Goal: Task Accomplishment & Management: Complete application form

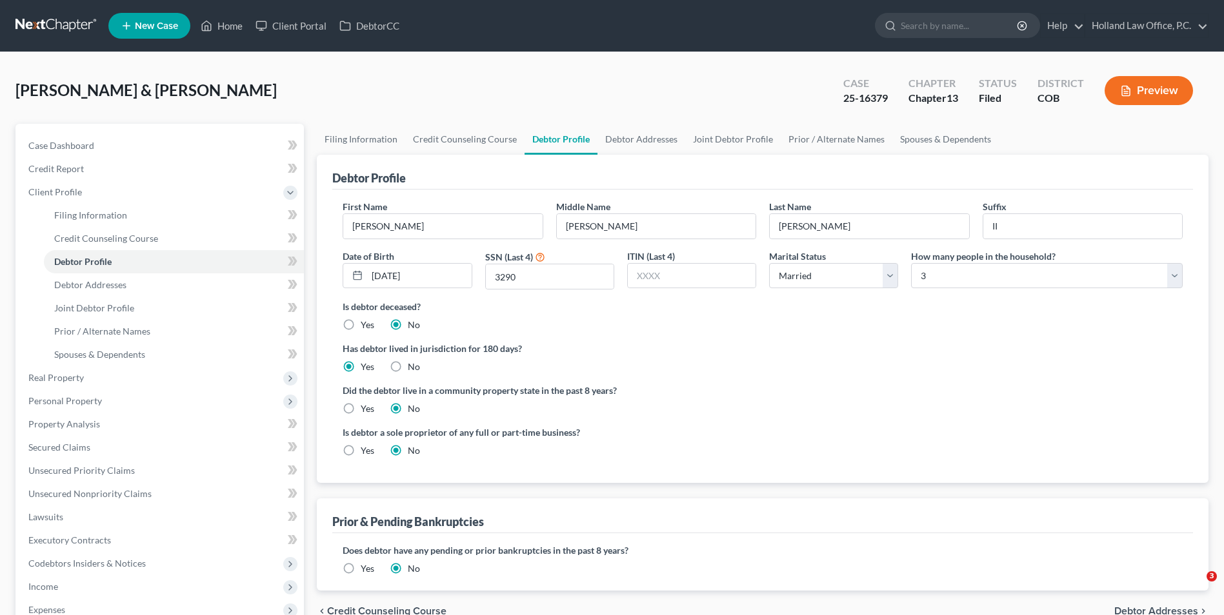
select select "1"
select select "2"
click at [218, 25] on link "Home" at bounding box center [221, 25] width 55 height 23
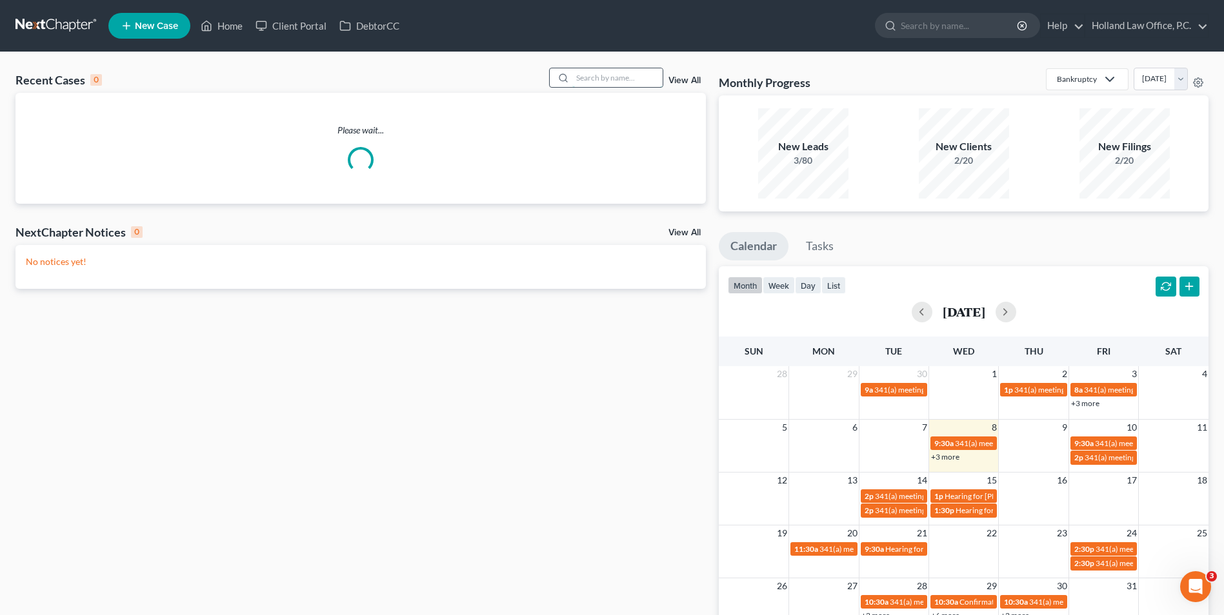
click at [643, 83] on input "search" at bounding box center [617, 77] width 90 height 19
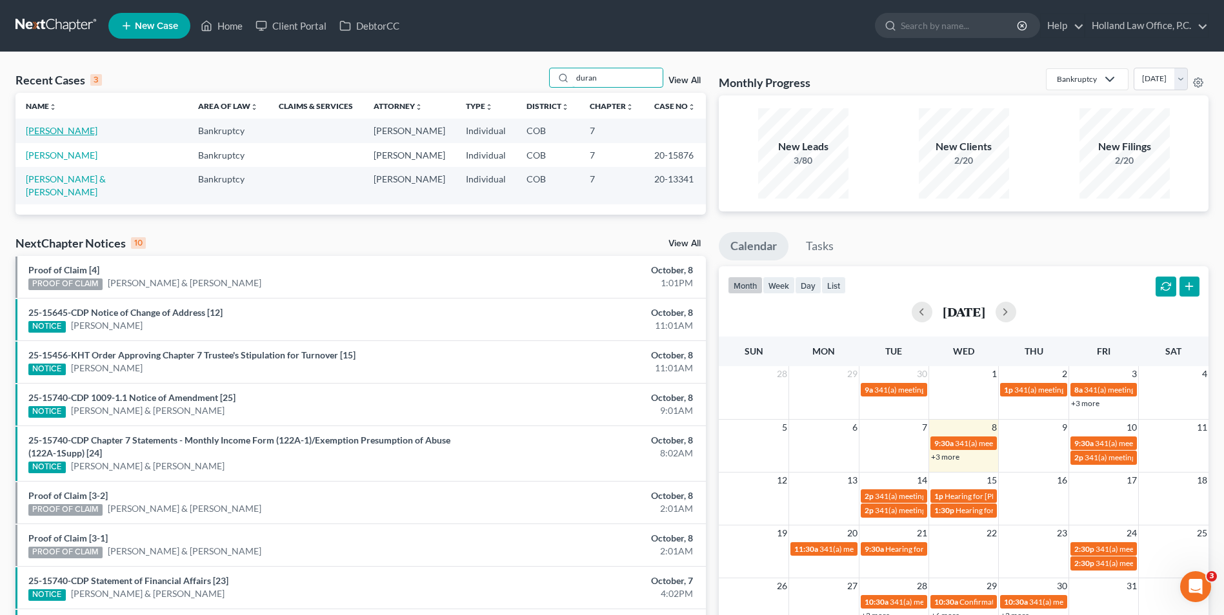
type input "duran"
click at [57, 128] on link "Duran, Mark" at bounding box center [62, 130] width 72 height 11
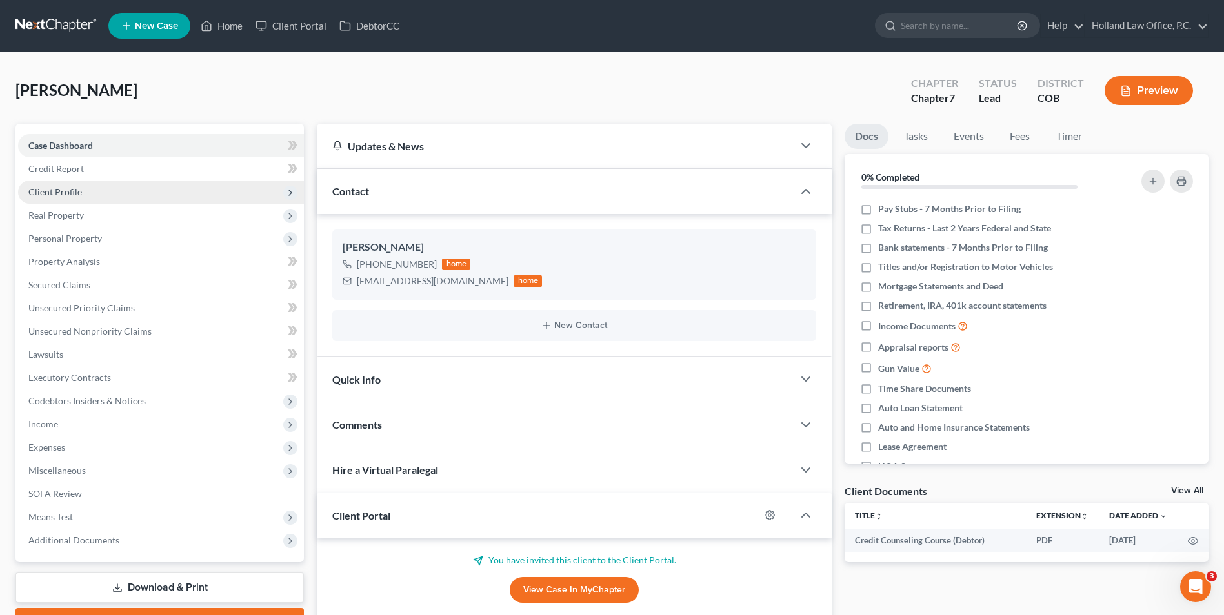
click at [65, 186] on span "Client Profile" at bounding box center [55, 191] width 54 height 11
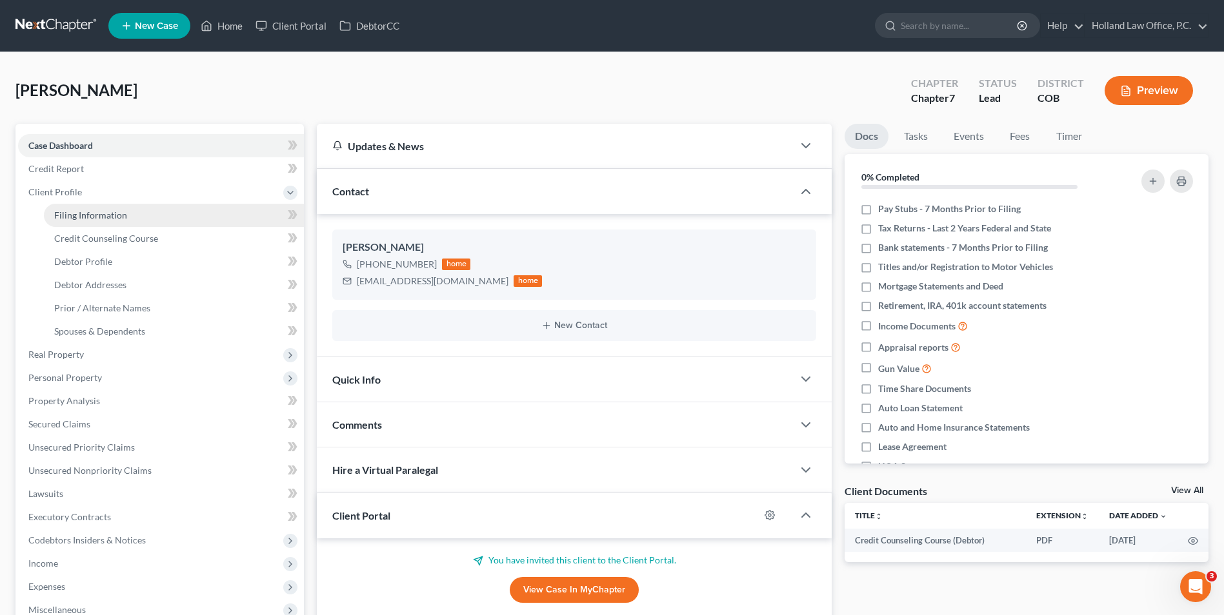
click at [78, 210] on span "Filing Information" at bounding box center [90, 215] width 73 height 11
select select "1"
select select "0"
select select "11"
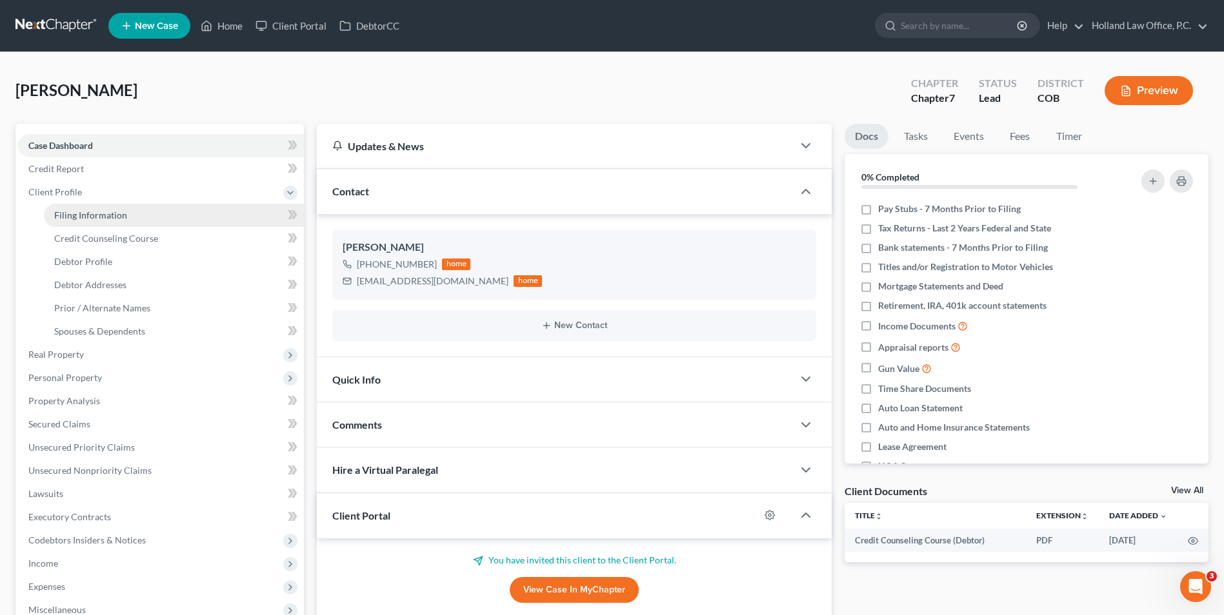
select select "0"
select select "5"
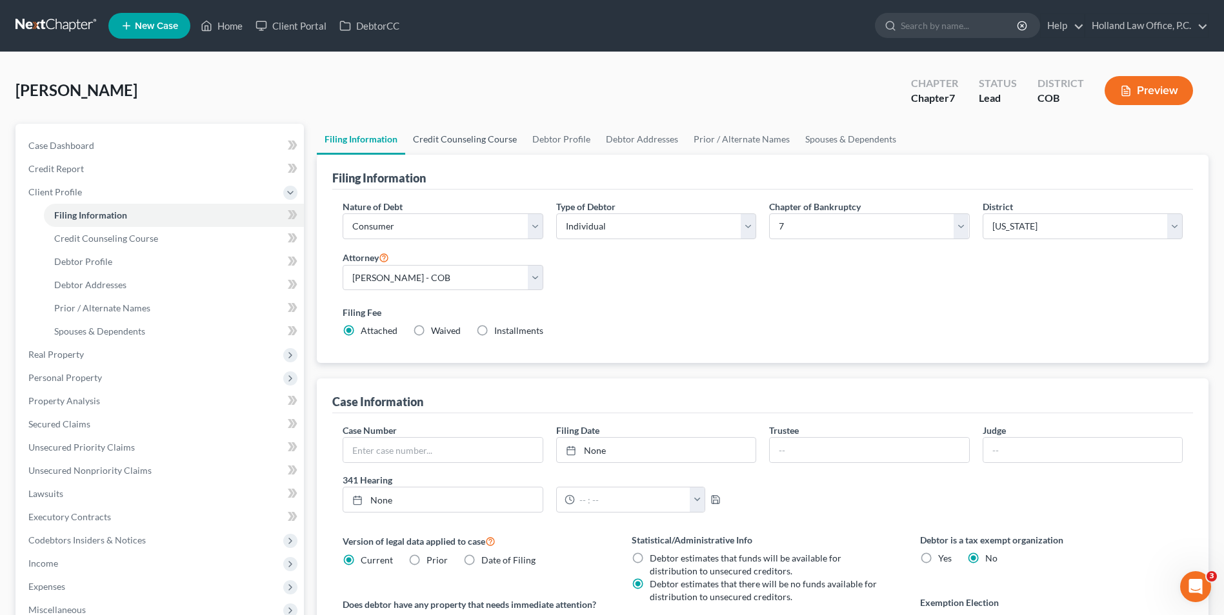
click at [467, 140] on link "Credit Counseling Course" at bounding box center [464, 139] width 119 height 31
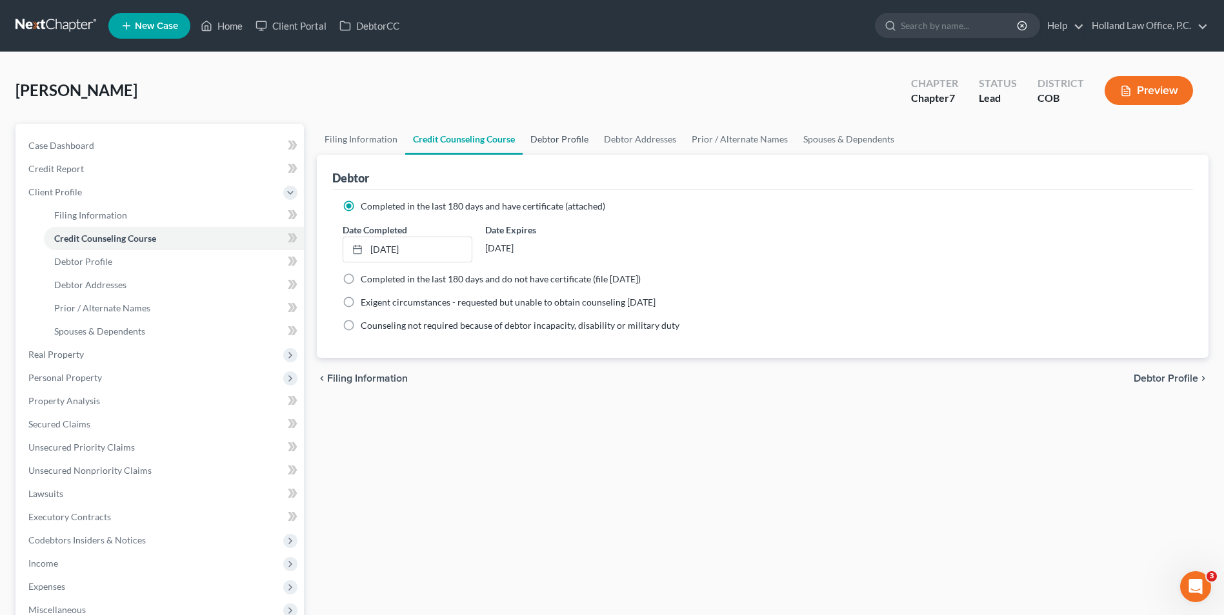
click at [546, 145] on link "Debtor Profile" at bounding box center [560, 139] width 74 height 31
select select "0"
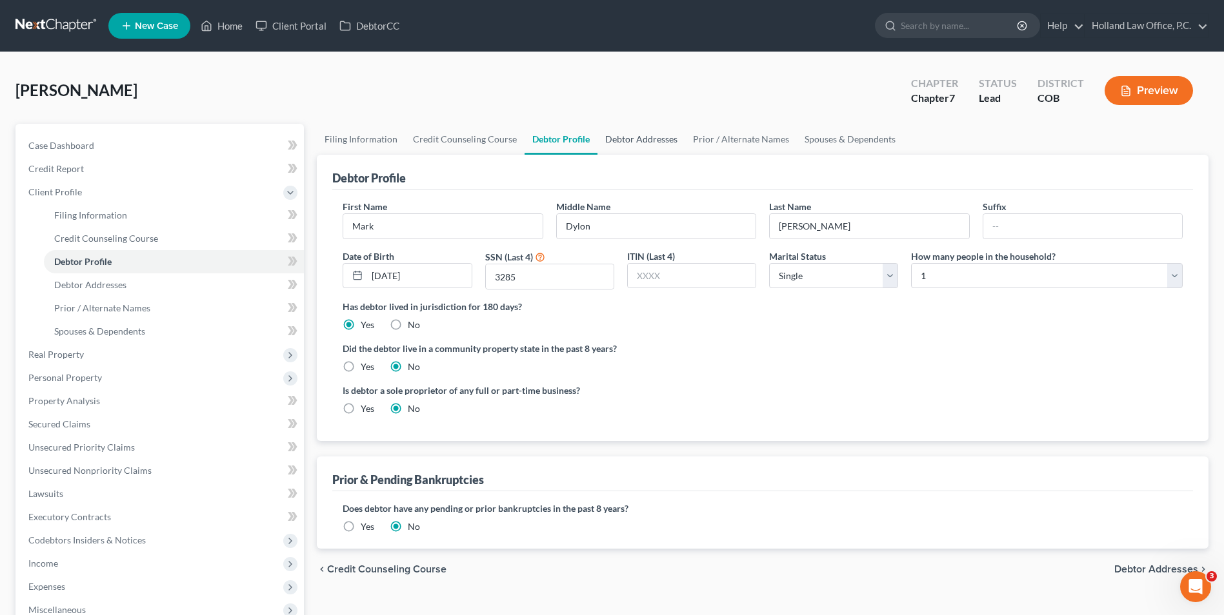
click at [632, 146] on link "Debtor Addresses" at bounding box center [641, 139] width 88 height 31
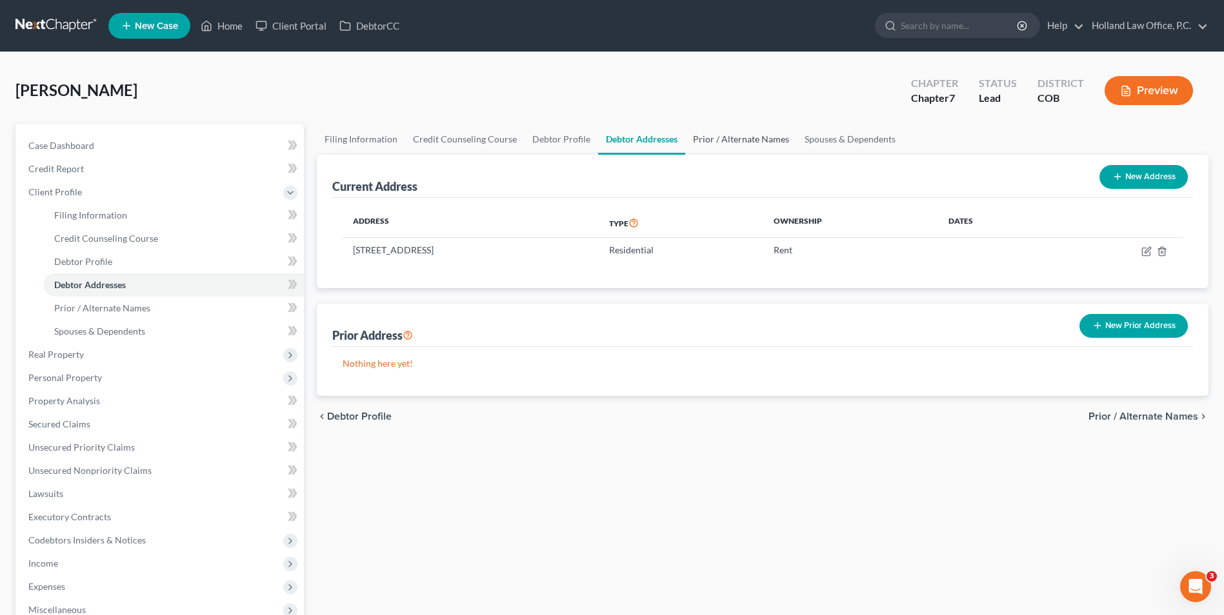
click at [690, 147] on link "Prior / Alternate Names" at bounding box center [741, 139] width 112 height 31
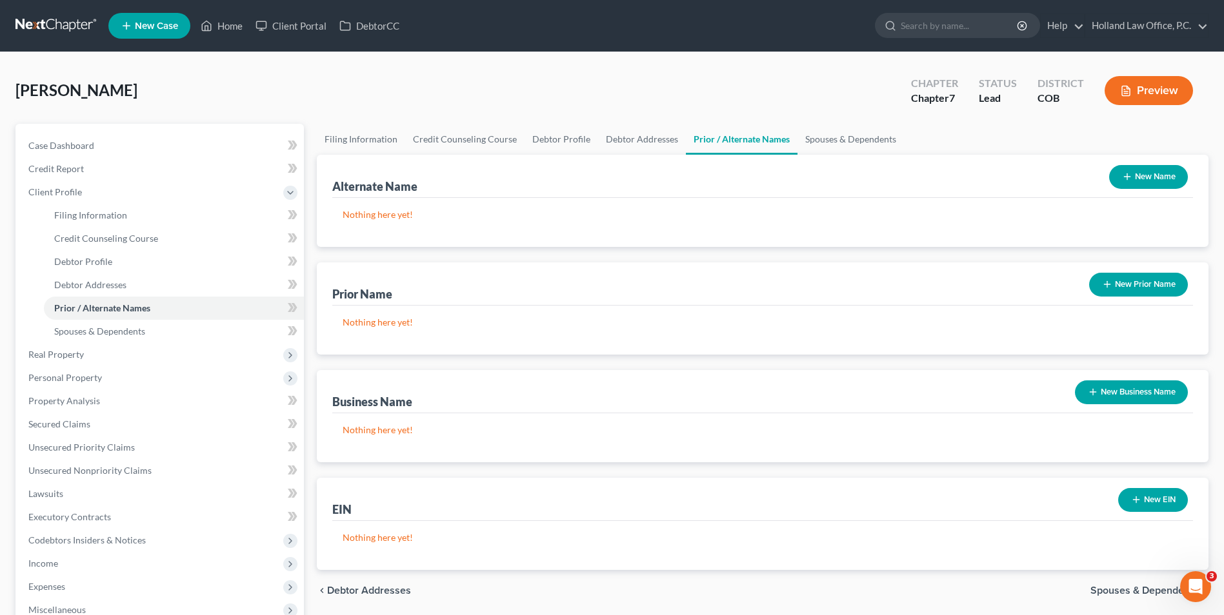
click at [1116, 283] on button "New Prior Name" at bounding box center [1138, 285] width 99 height 24
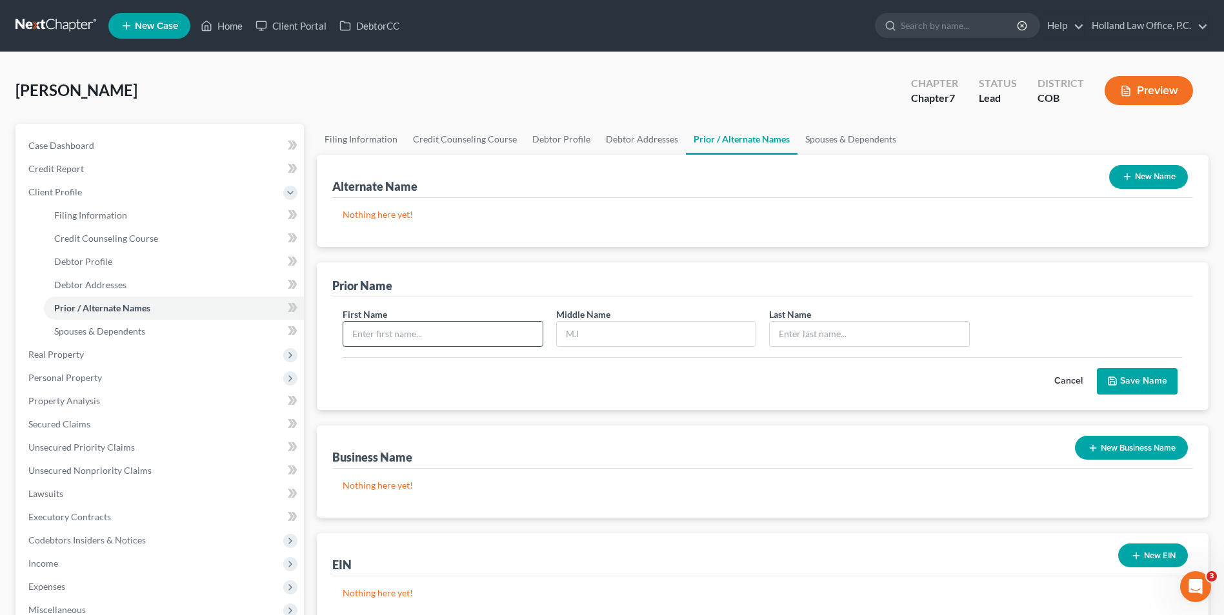
click at [473, 337] on input "text" at bounding box center [442, 334] width 199 height 25
type input "Dylon"
drag, startPoint x: 796, startPoint y: 337, endPoint x: 790, endPoint y: 336, distance: 6.6
click at [795, 337] on input "text" at bounding box center [869, 334] width 199 height 25
type input "Duran"
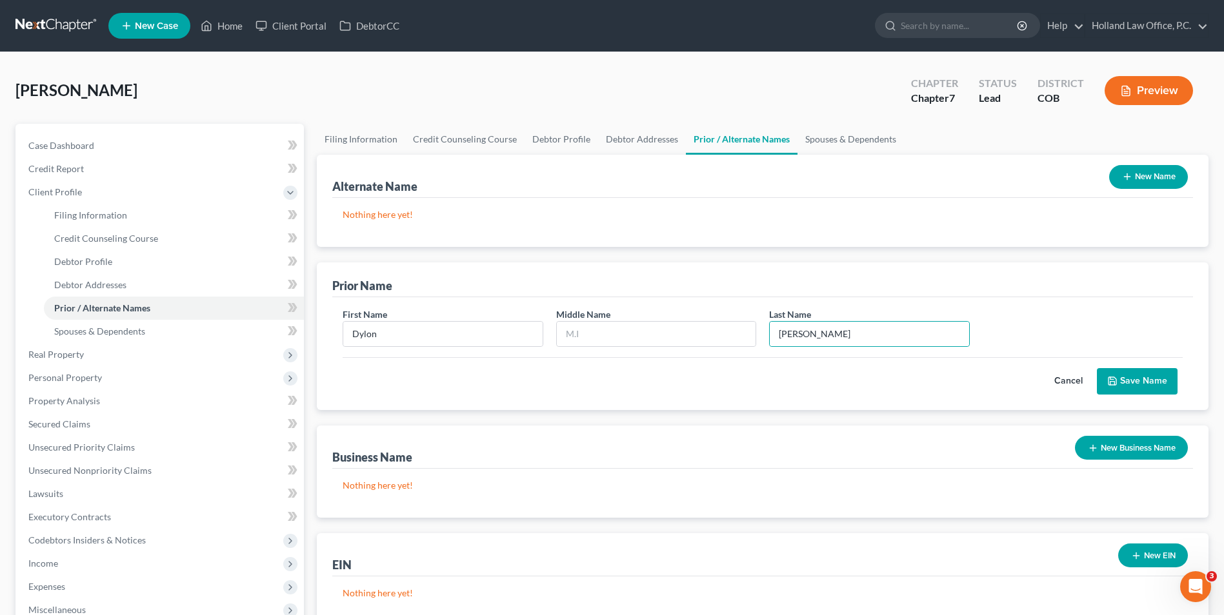
click at [1125, 377] on button "Save Name" at bounding box center [1137, 381] width 81 height 27
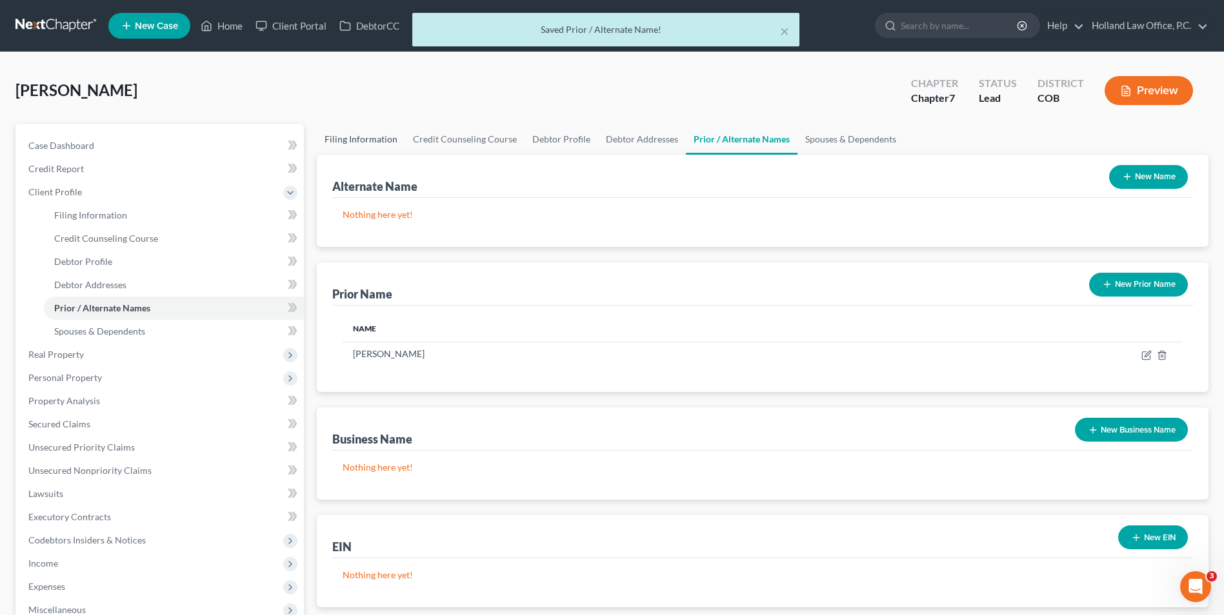
click at [346, 135] on link "Filing Information" at bounding box center [361, 139] width 88 height 31
select select "1"
select select "0"
select select "11"
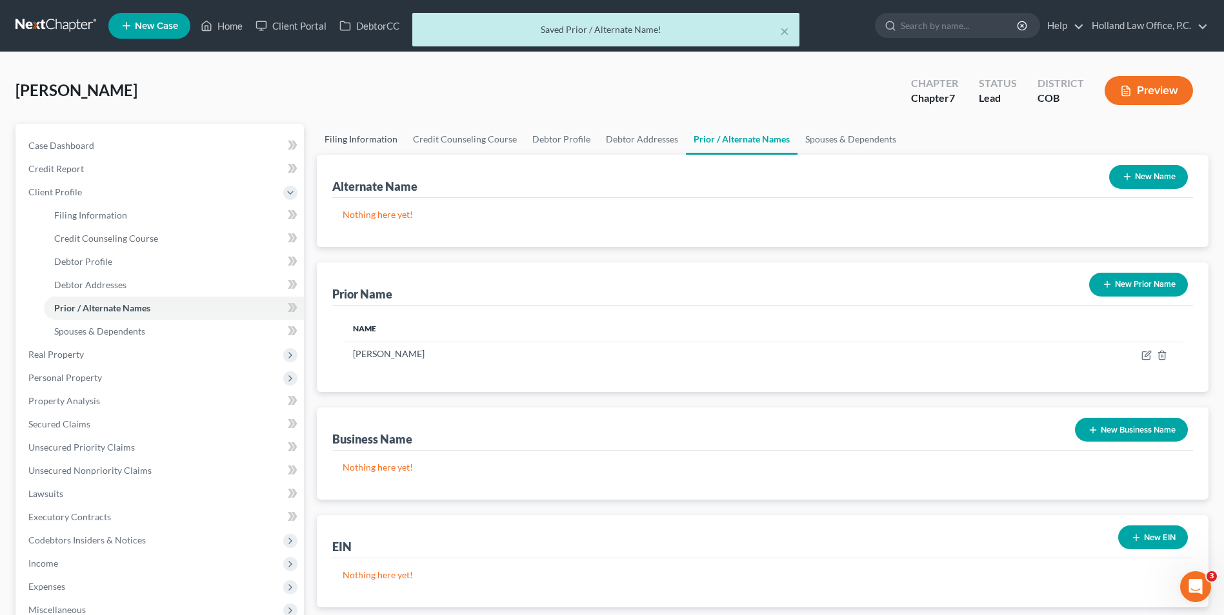
select select "0"
select select "5"
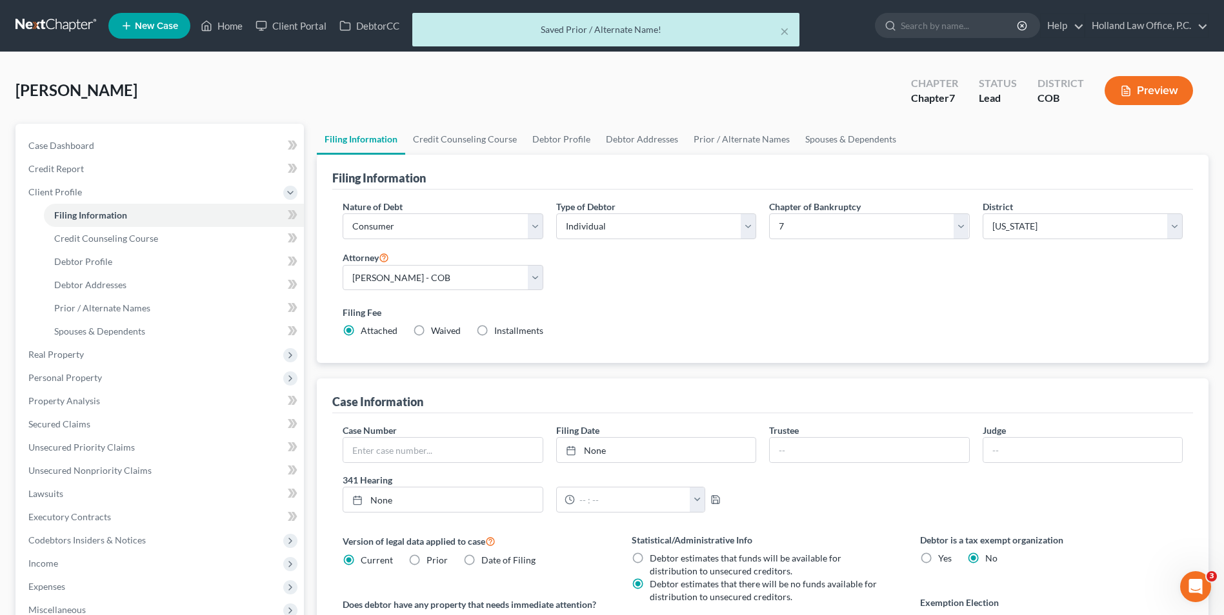
click at [1163, 97] on button "Preview" at bounding box center [1149, 90] width 88 height 29
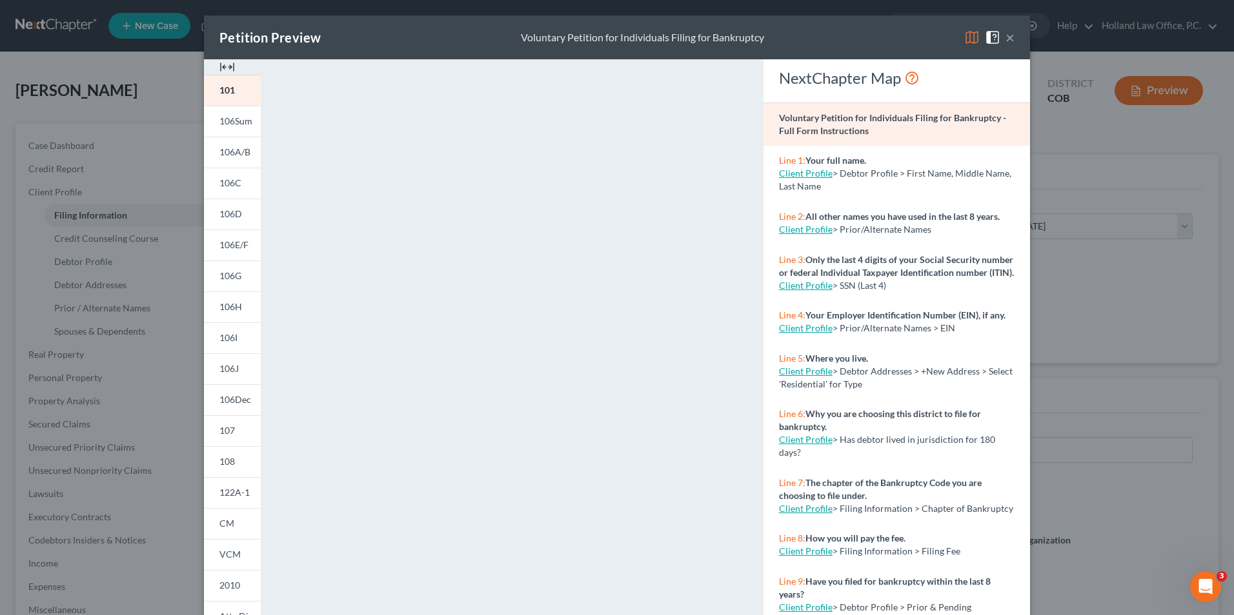
click at [1005, 41] on button "×" at bounding box center [1009, 37] width 9 height 15
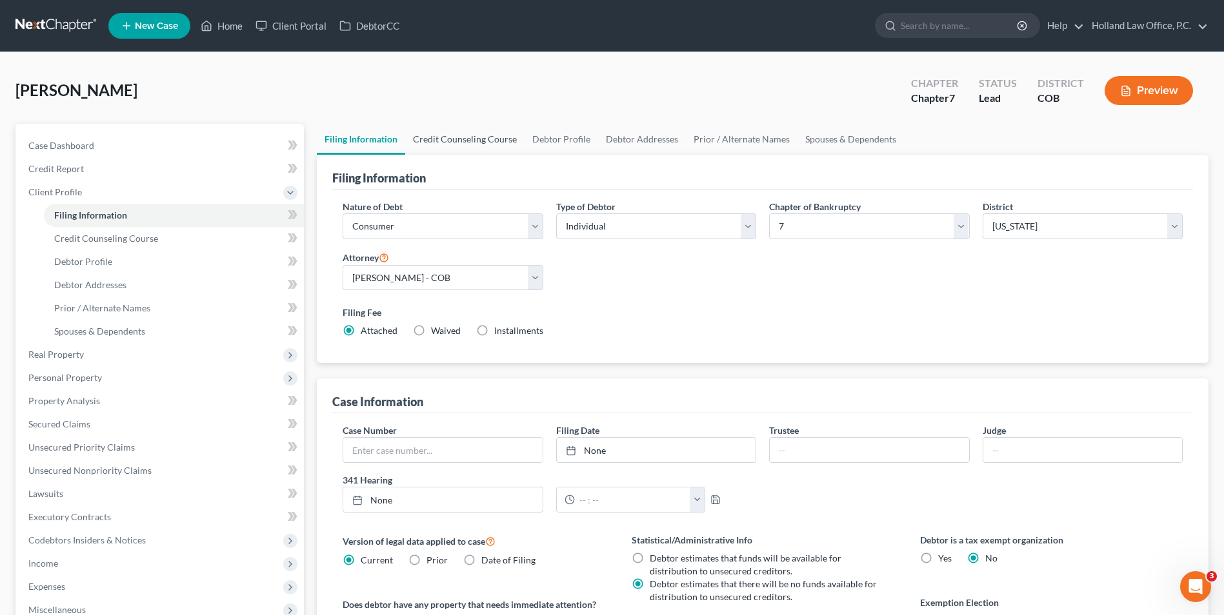
click at [447, 132] on link "Credit Counseling Course" at bounding box center [464, 139] width 119 height 31
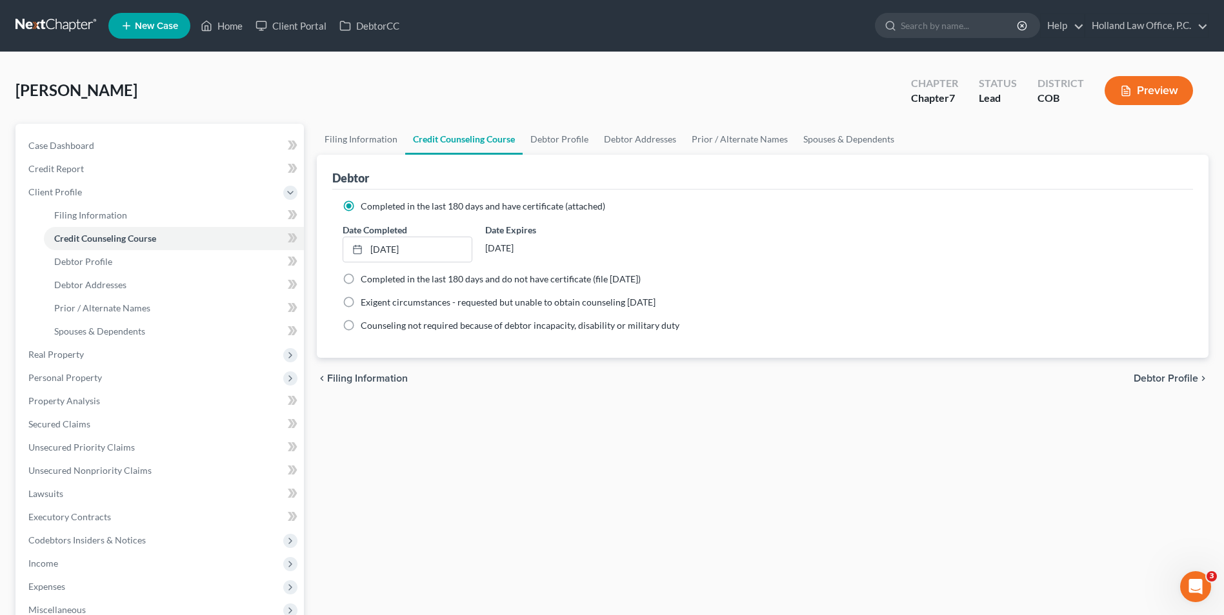
click at [322, 103] on div "Duran, Mark Upgraded Chapter Chapter 7 Status Lead District COB Preview" at bounding box center [611, 96] width 1193 height 56
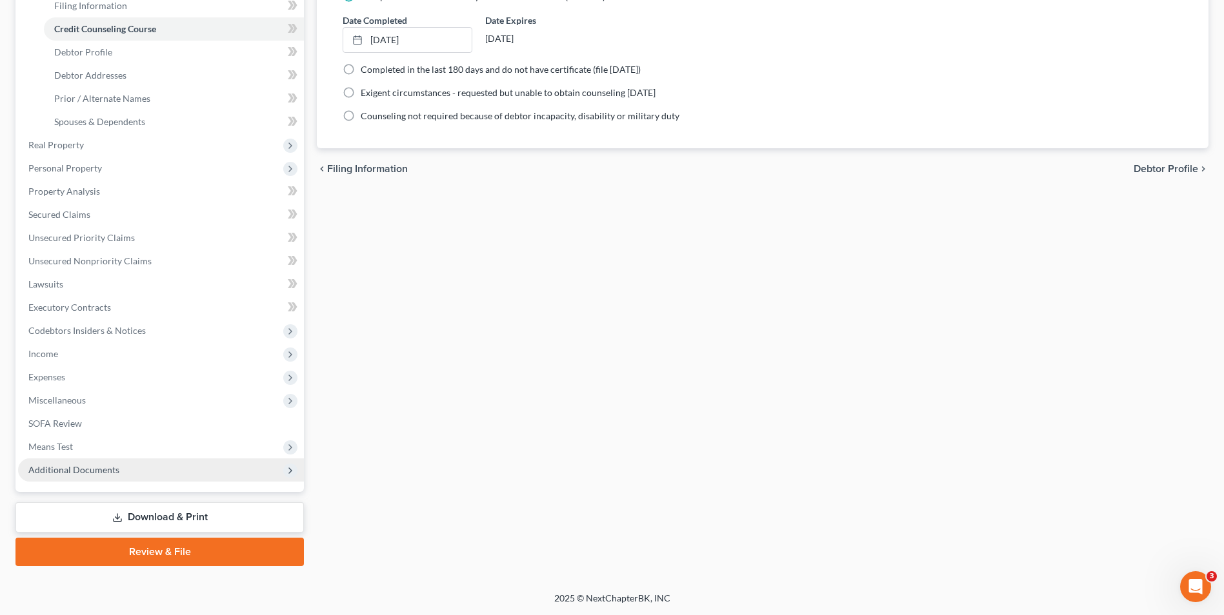
click at [81, 468] on span "Additional Documents" at bounding box center [73, 470] width 91 height 11
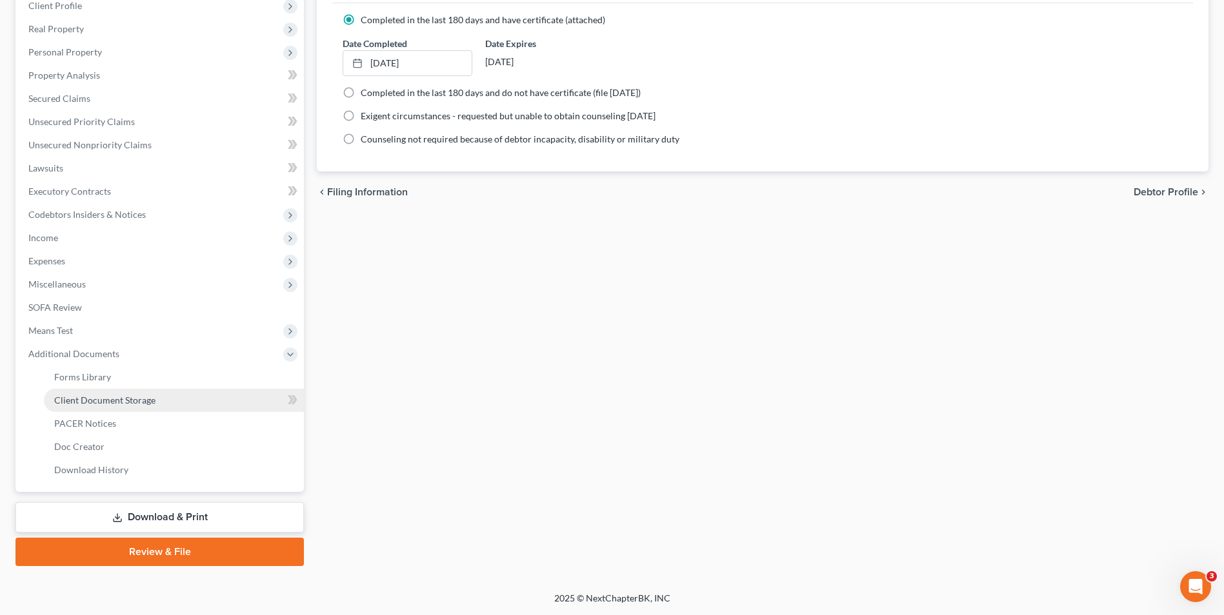
click at [102, 397] on span "Client Document Storage" at bounding box center [104, 400] width 101 height 11
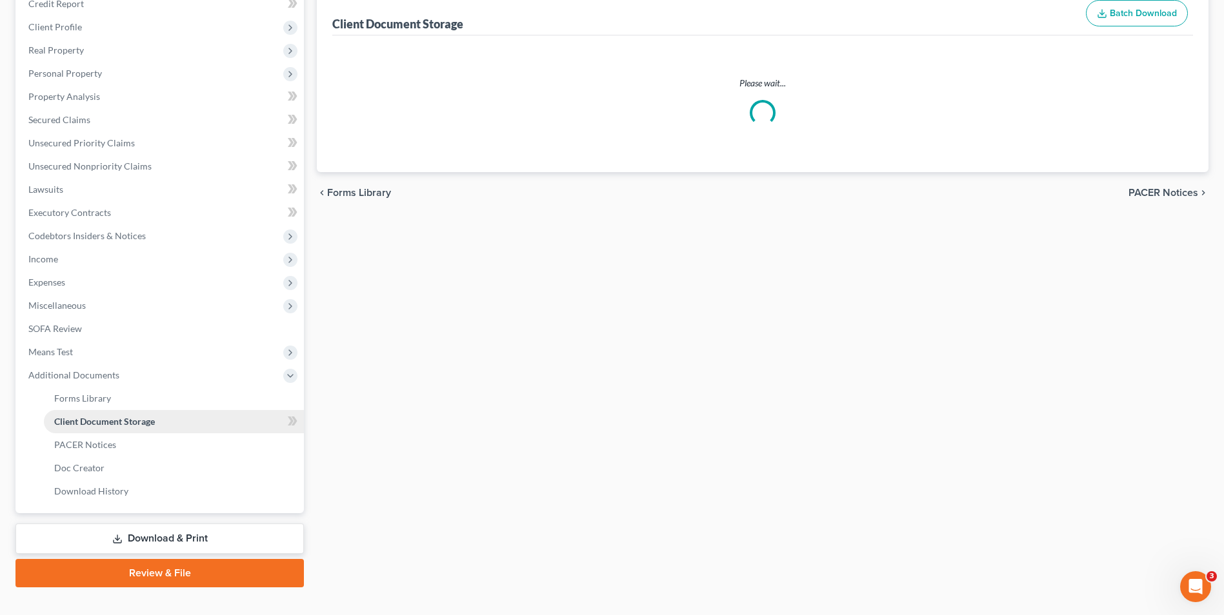
scroll to position [12, 0]
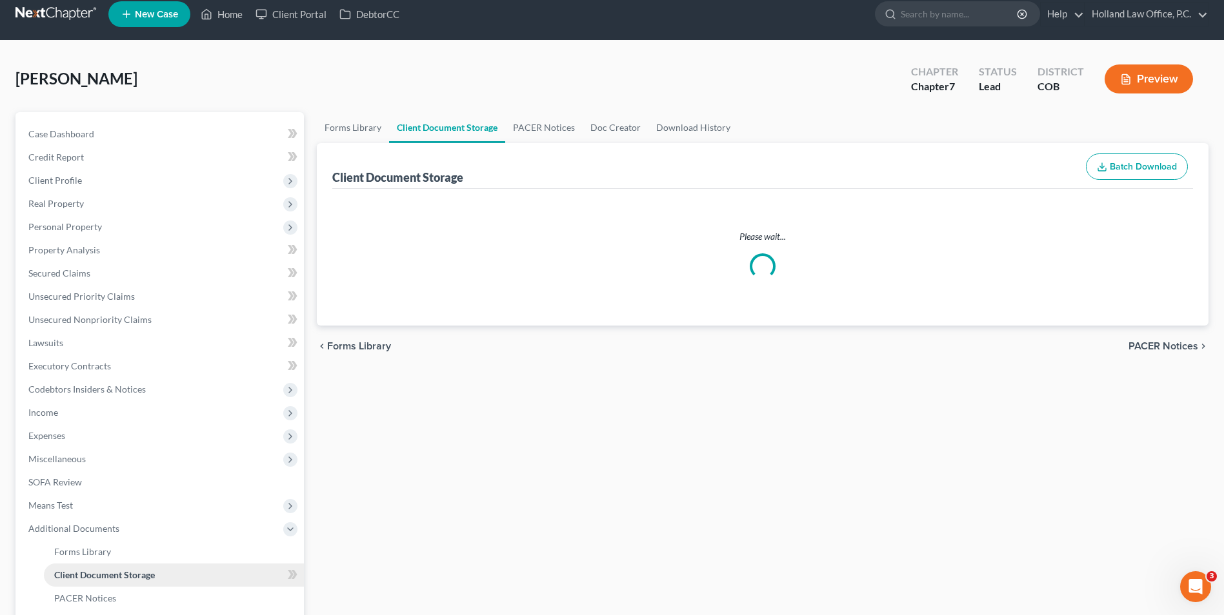
select select "5"
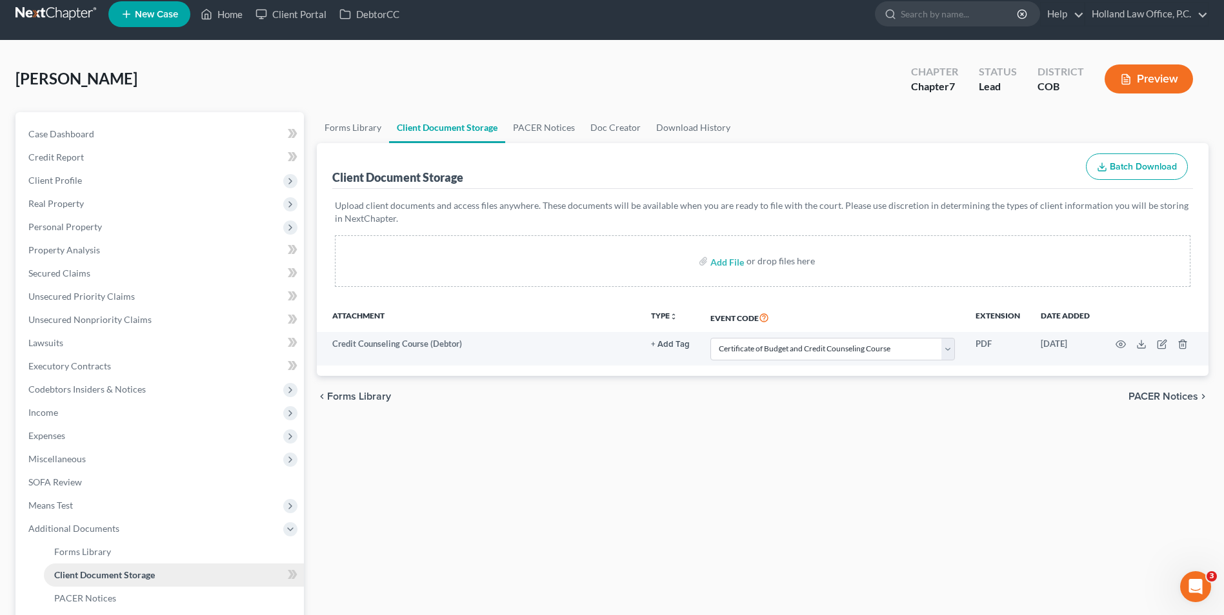
scroll to position [0, 0]
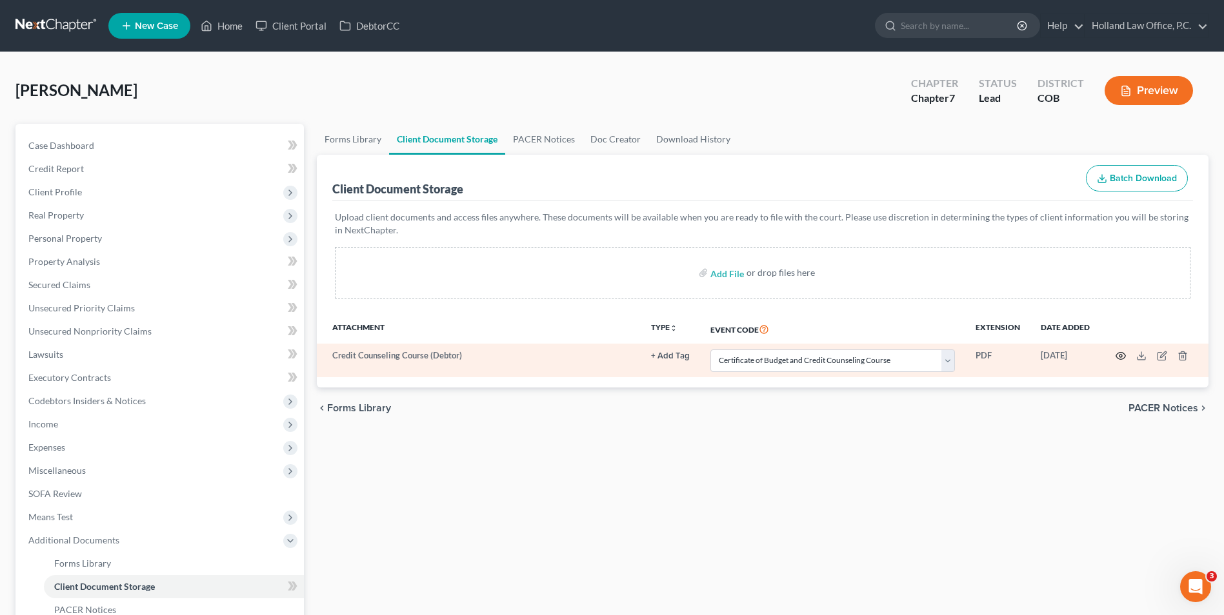
click at [1116, 357] on icon "button" at bounding box center [1121, 356] width 10 height 7
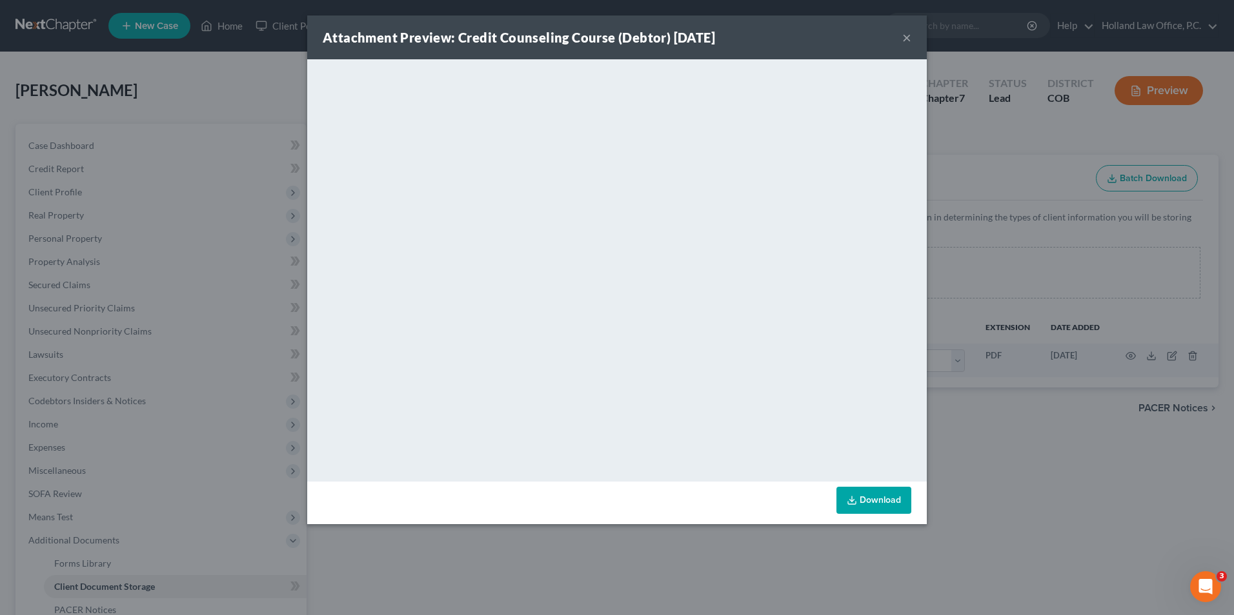
click at [1078, 395] on div "Attachment Preview: Credit Counseling Course (Debtor) 10/06/2025 × <object ng-a…" at bounding box center [617, 307] width 1234 height 615
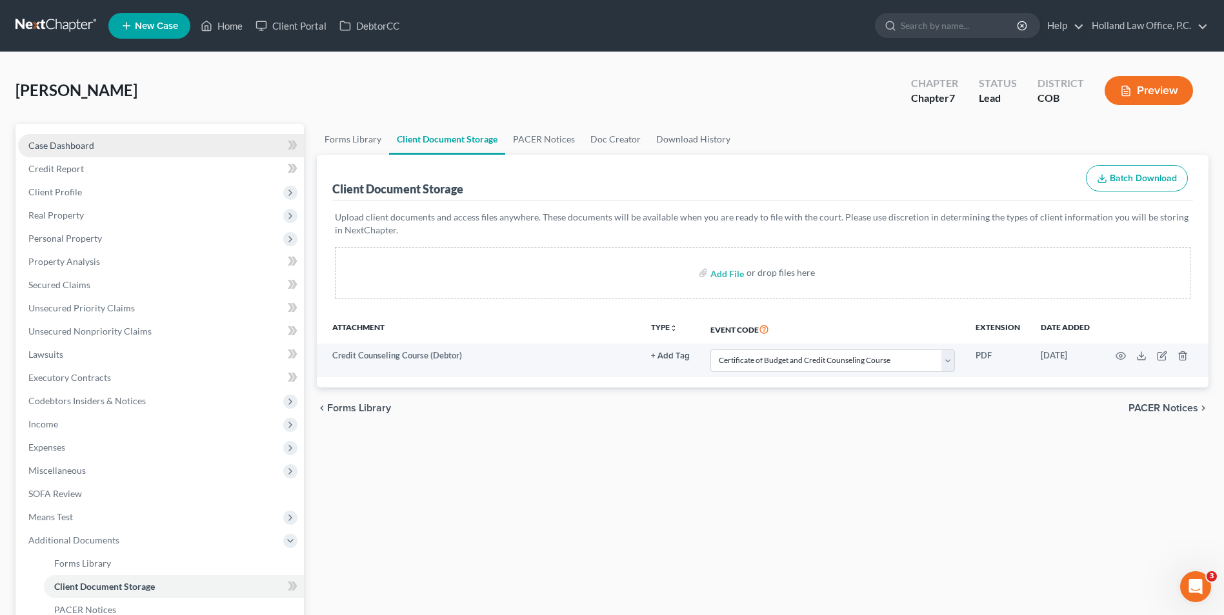
click at [106, 150] on link "Case Dashboard" at bounding box center [161, 145] width 286 height 23
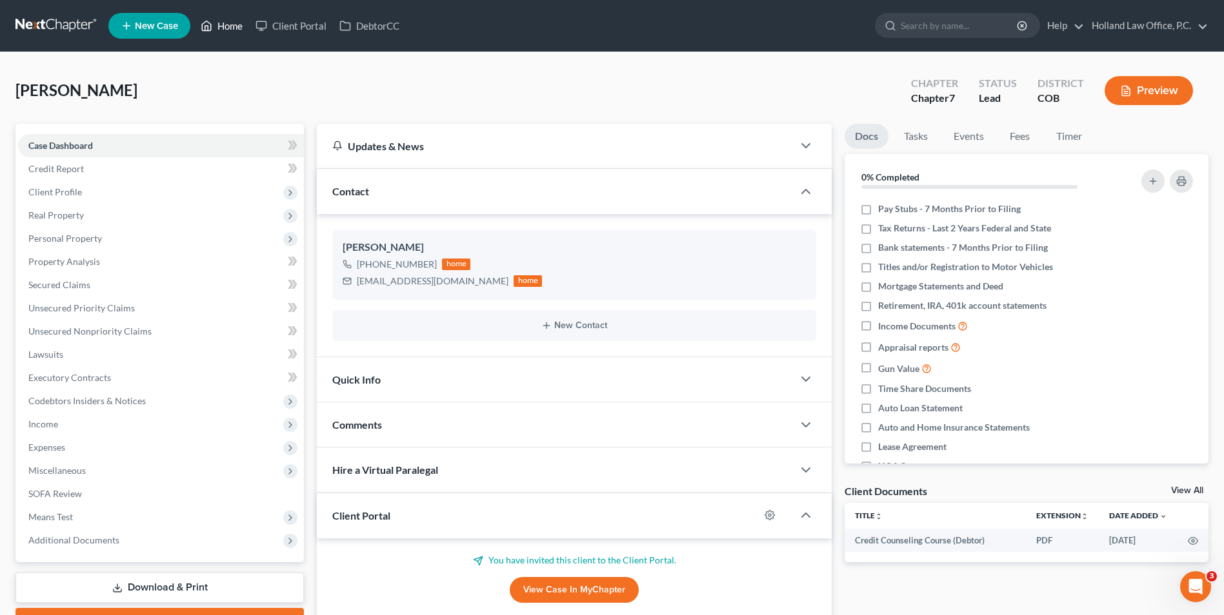
click at [222, 28] on link "Home" at bounding box center [221, 25] width 55 height 23
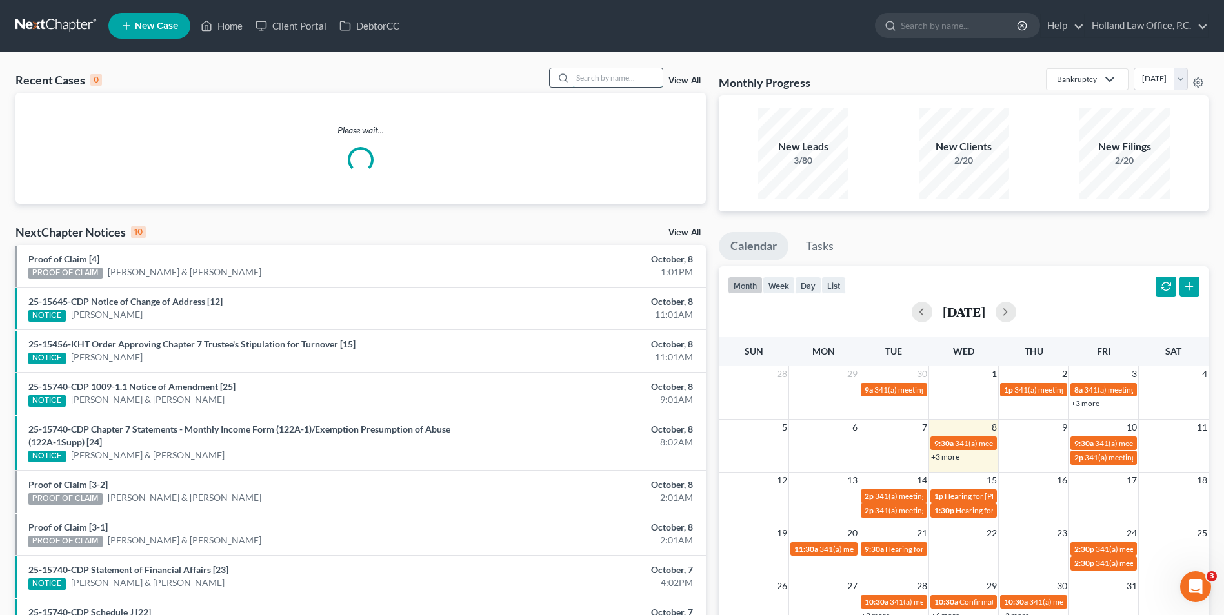
click at [586, 71] on input "search" at bounding box center [617, 77] width 90 height 19
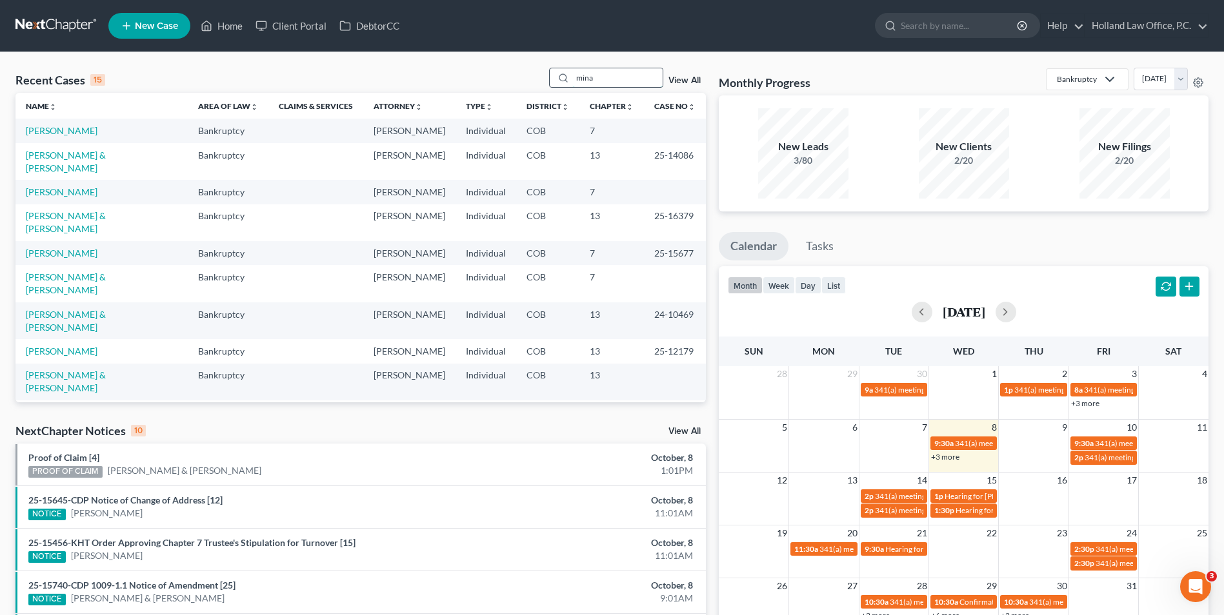
type input "minas"
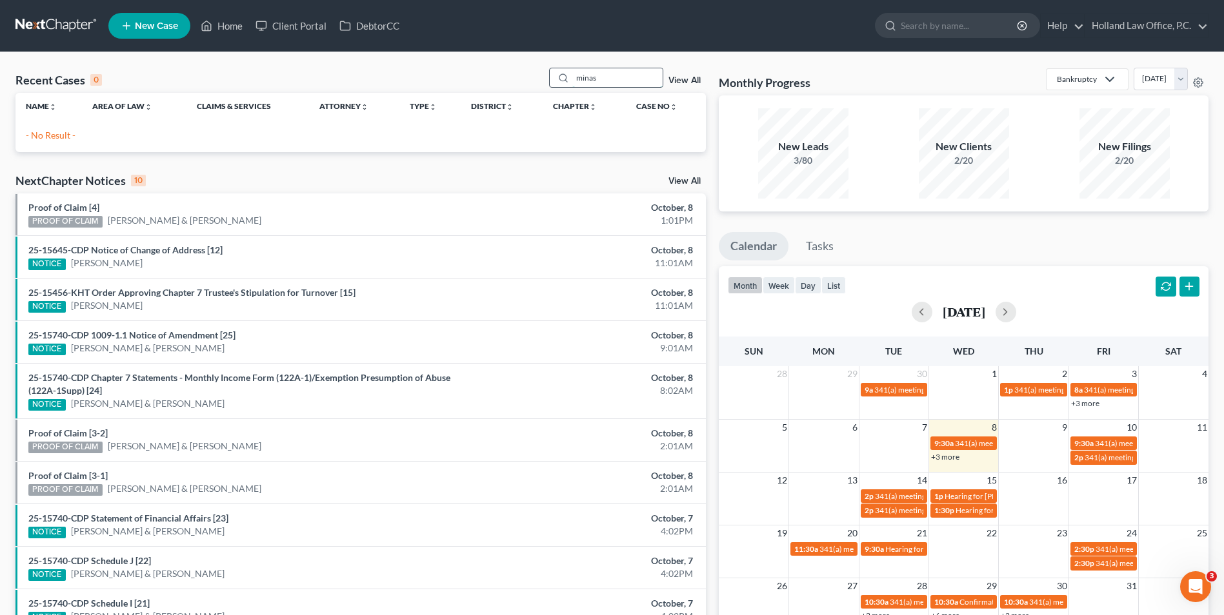
drag, startPoint x: 601, startPoint y: 83, endPoint x: 555, endPoint y: 76, distance: 46.3
click at [555, 76] on div "minas" at bounding box center [606, 78] width 115 height 20
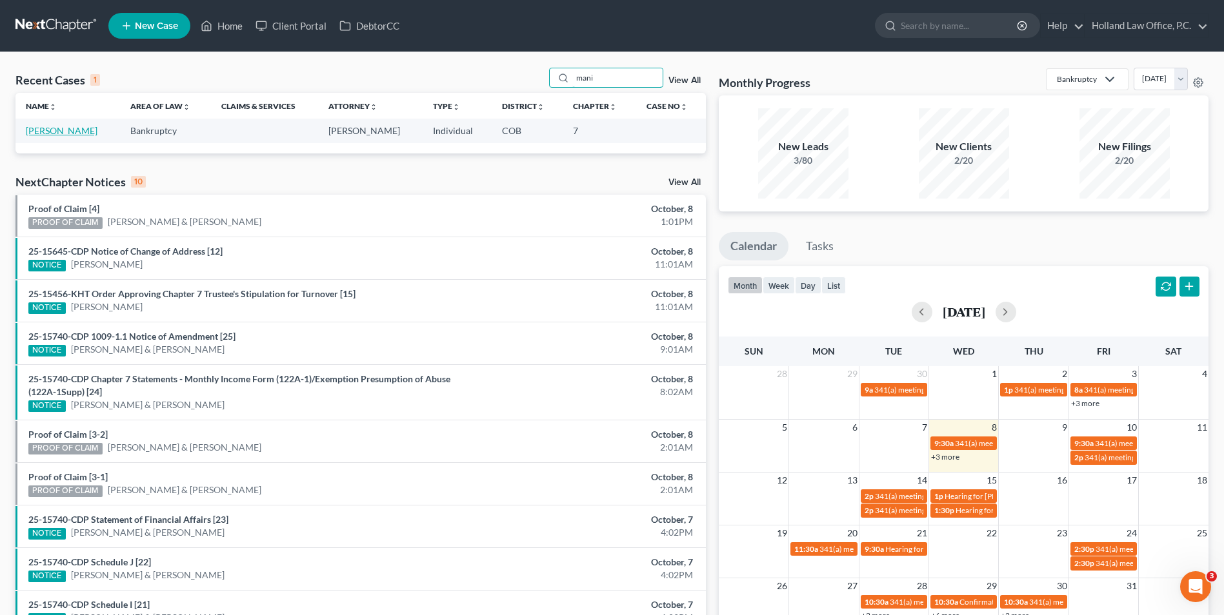
type input "mani"
click at [47, 132] on link "Manis, Daniel" at bounding box center [62, 130] width 72 height 11
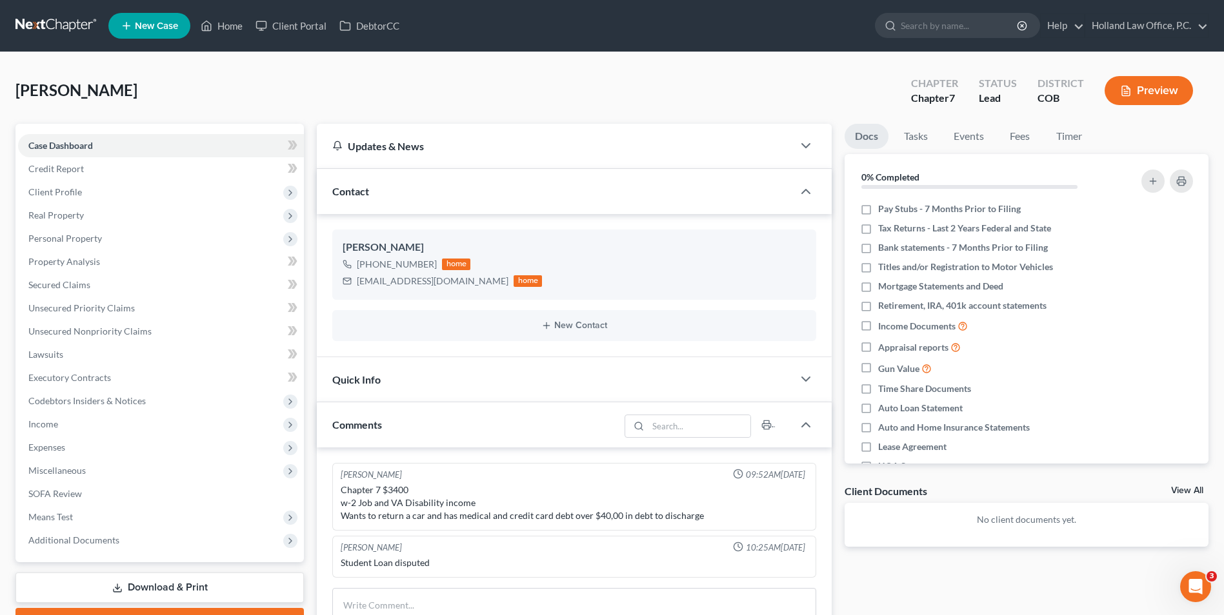
drag, startPoint x: 226, startPoint y: 74, endPoint x: 0, endPoint y: 109, distance: 228.6
click at [213, 74] on div "Manis, Daniel Upgraded Chapter Chapter 7 Status Lead District COB Preview" at bounding box center [611, 96] width 1193 height 56
drag, startPoint x: 432, startPoint y: 263, endPoint x: 370, endPoint y: 268, distance: 62.8
click at [370, 268] on div "+1 (708) 986-7570 home" at bounding box center [442, 264] width 199 height 17
drag, startPoint x: 439, startPoint y: 210, endPoint x: 506, endPoint y: 126, distance: 107.8
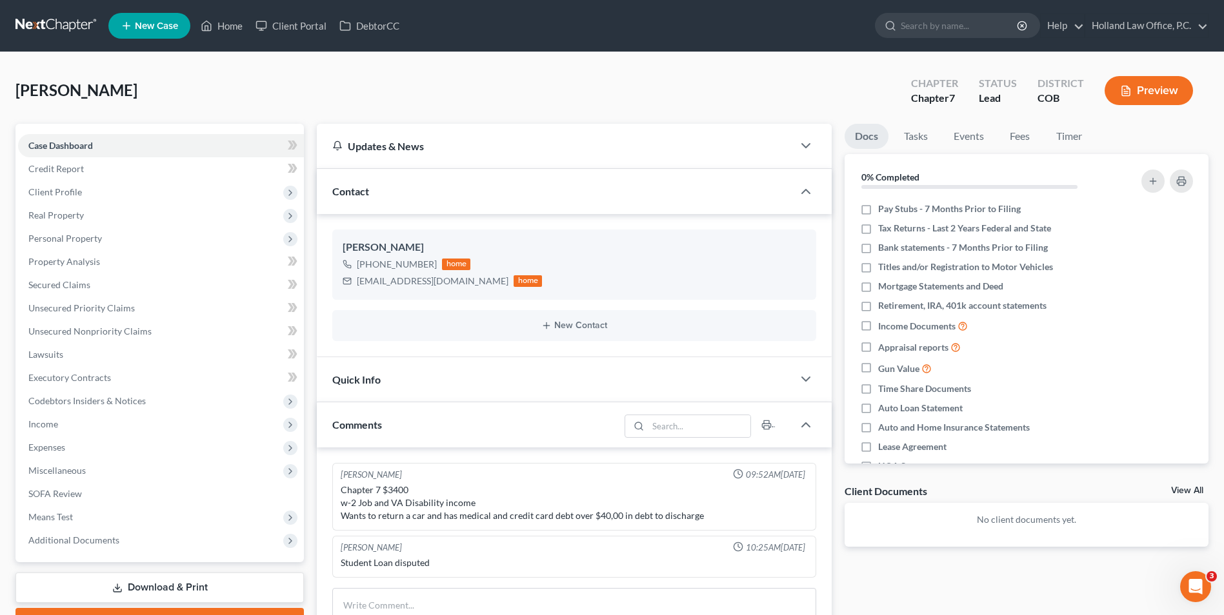
click at [506, 126] on div "Updates & News" at bounding box center [555, 146] width 476 height 45
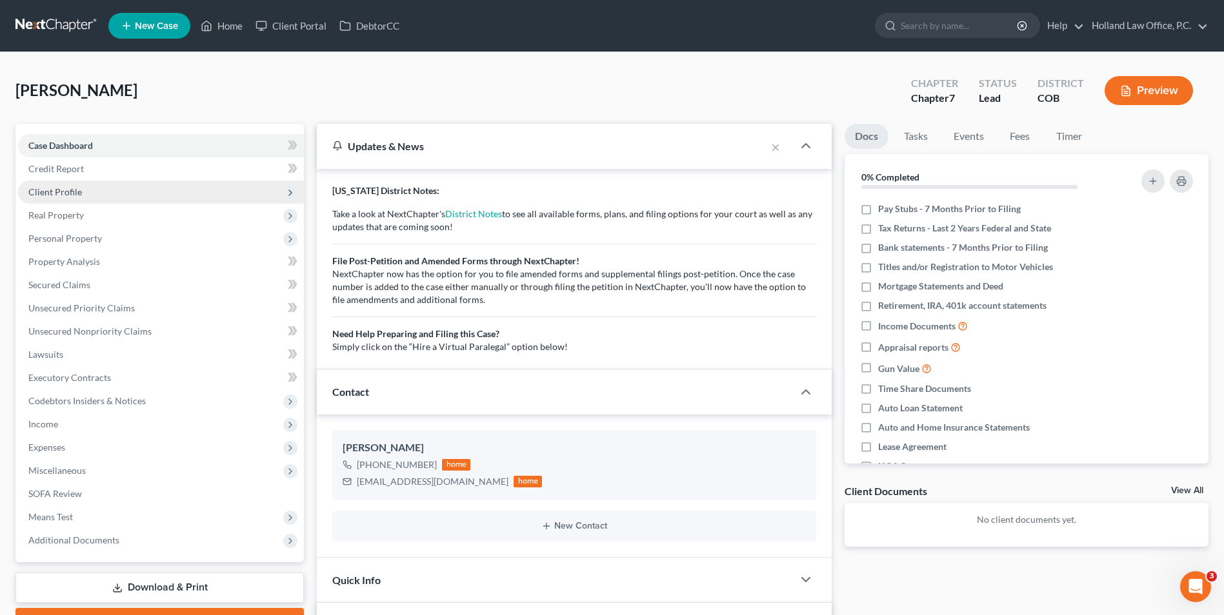
click at [117, 189] on span "Client Profile" at bounding box center [161, 192] width 286 height 23
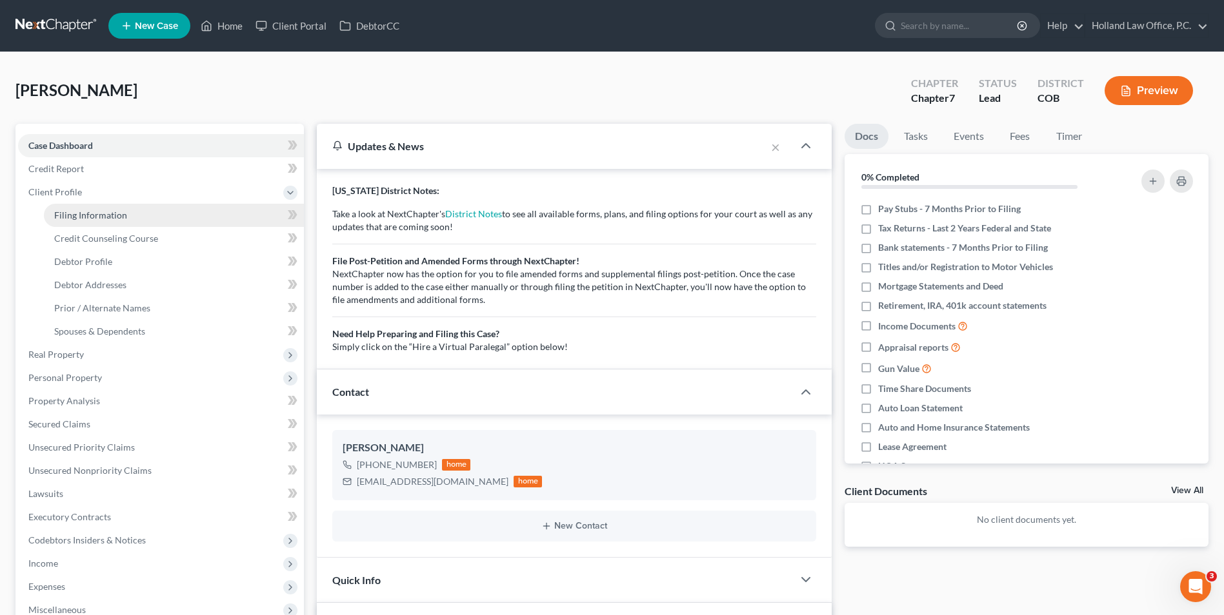
click at [110, 220] on span "Filing Information" at bounding box center [90, 215] width 73 height 11
select select "1"
select select "0"
select select "11"
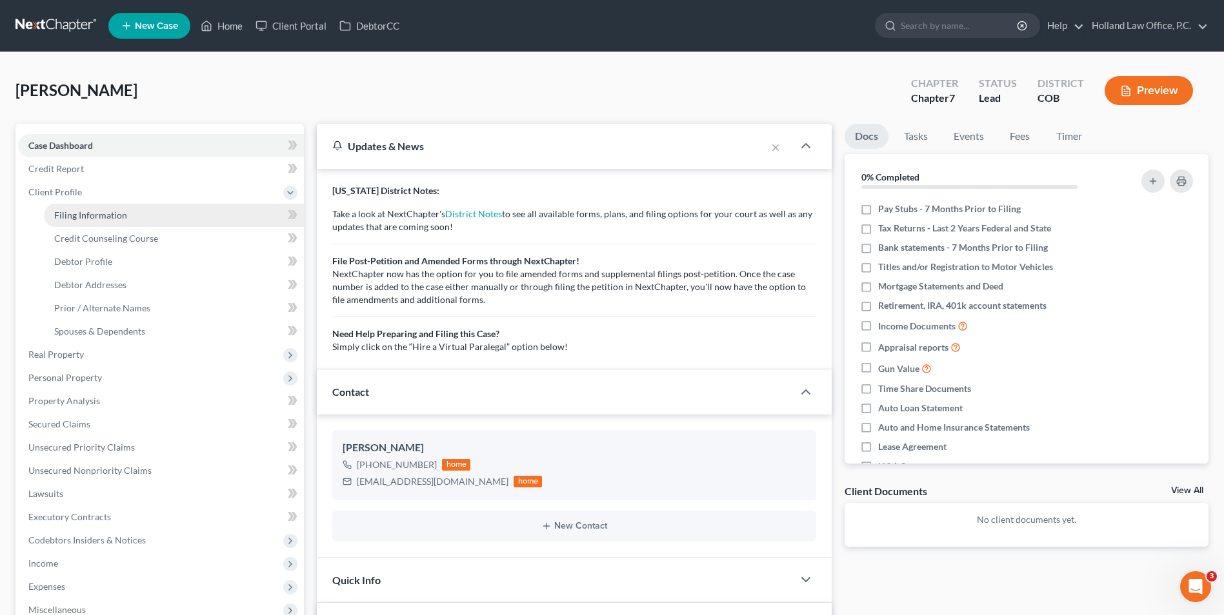
select select "0"
select select "5"
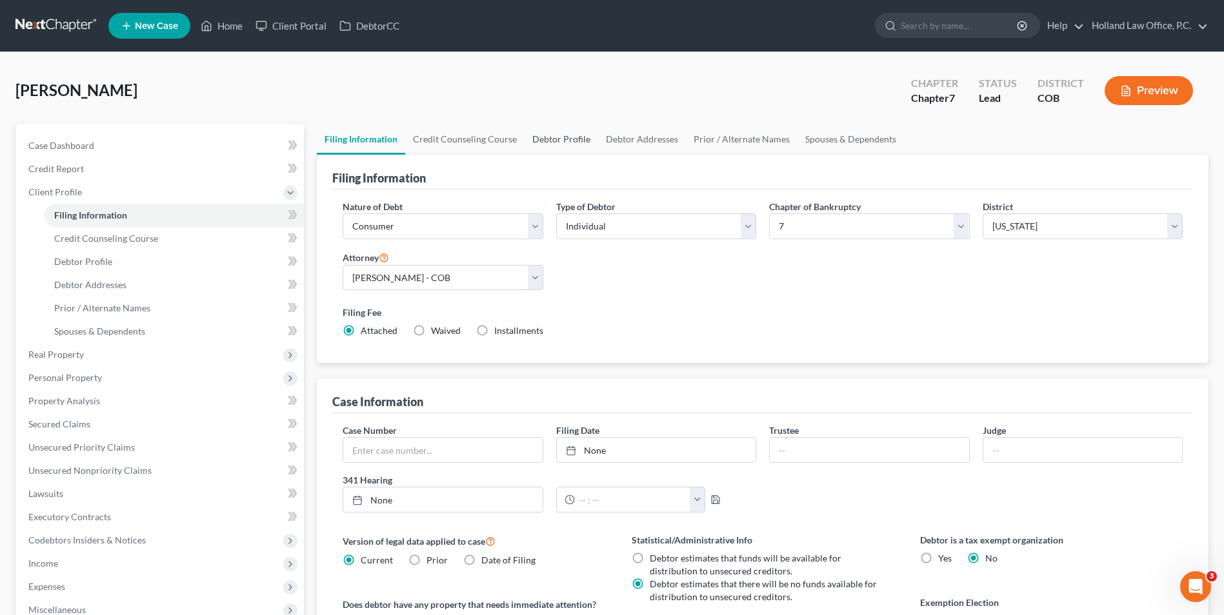
click at [560, 141] on link "Debtor Profile" at bounding box center [562, 139] width 74 height 31
select select "0"
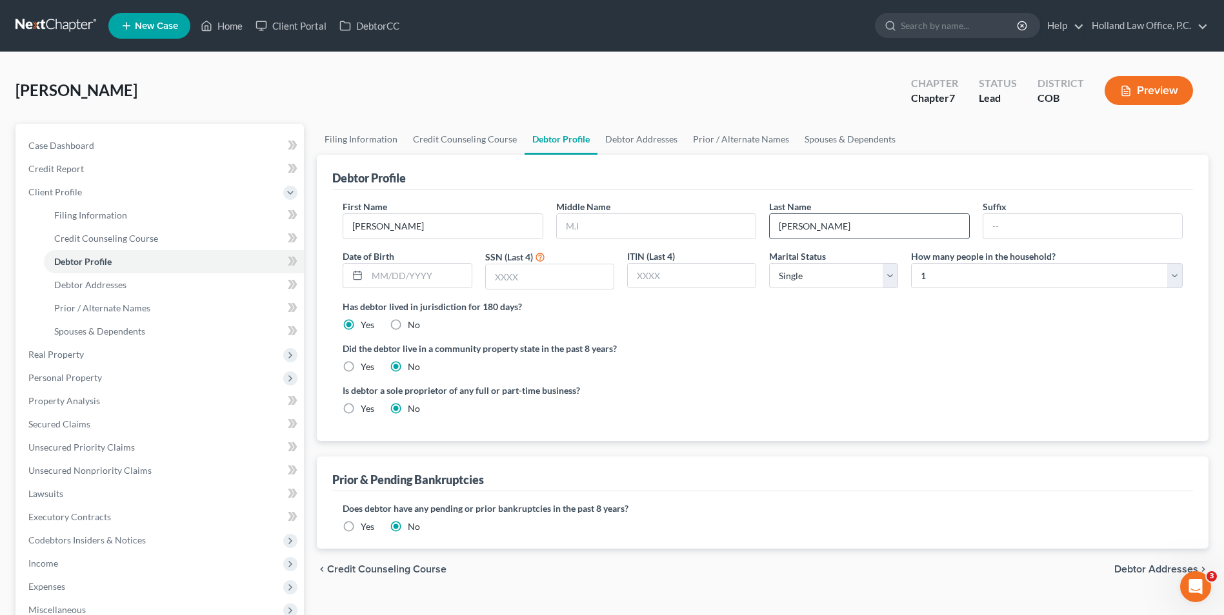
drag, startPoint x: 850, startPoint y: 230, endPoint x: 786, endPoint y: 239, distance: 64.5
click at [786, 239] on div "Manis" at bounding box center [869, 227] width 200 height 26
type input "Minas"
click at [682, 86] on div "Manis, Daniel Upgraded Chapter Chapter 7 Status Lead District COB Preview" at bounding box center [611, 96] width 1193 height 56
click at [346, 133] on link "Filing Information" at bounding box center [361, 139] width 88 height 31
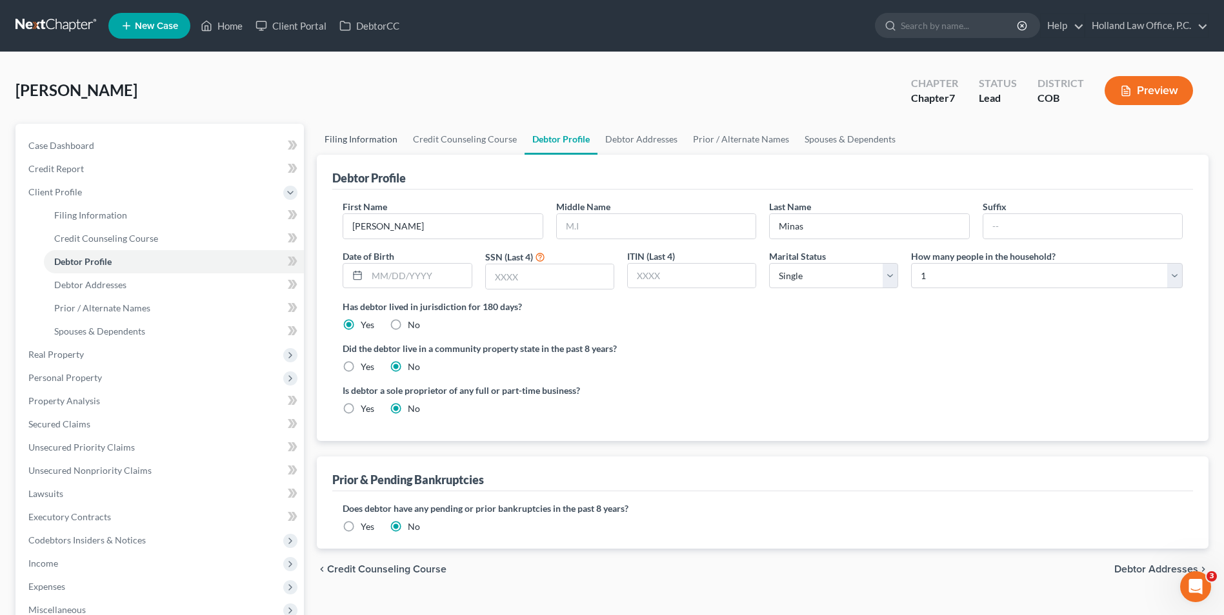
select select "1"
select select "0"
select select "11"
select select "0"
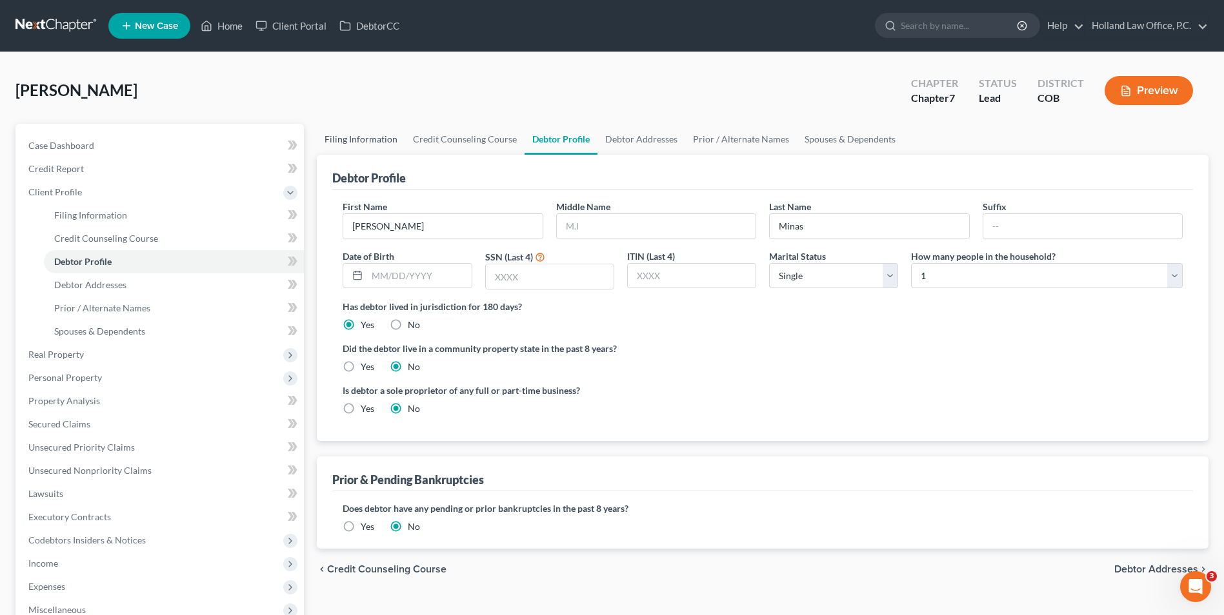
select select "5"
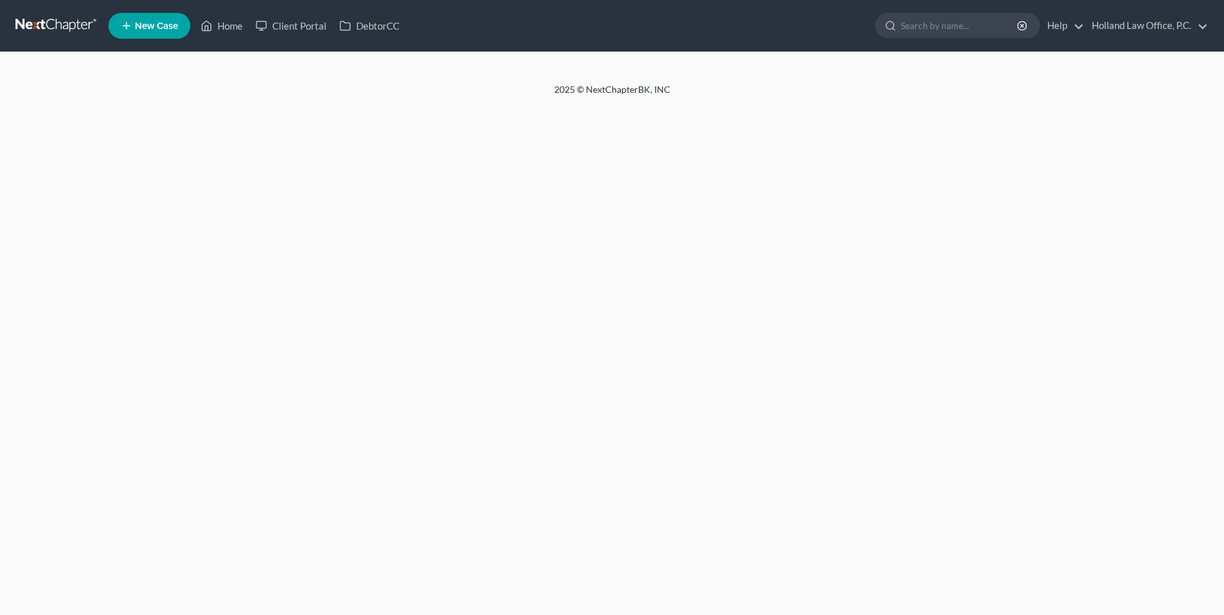
select select "1"
select select "0"
select select "11"
select select "0"
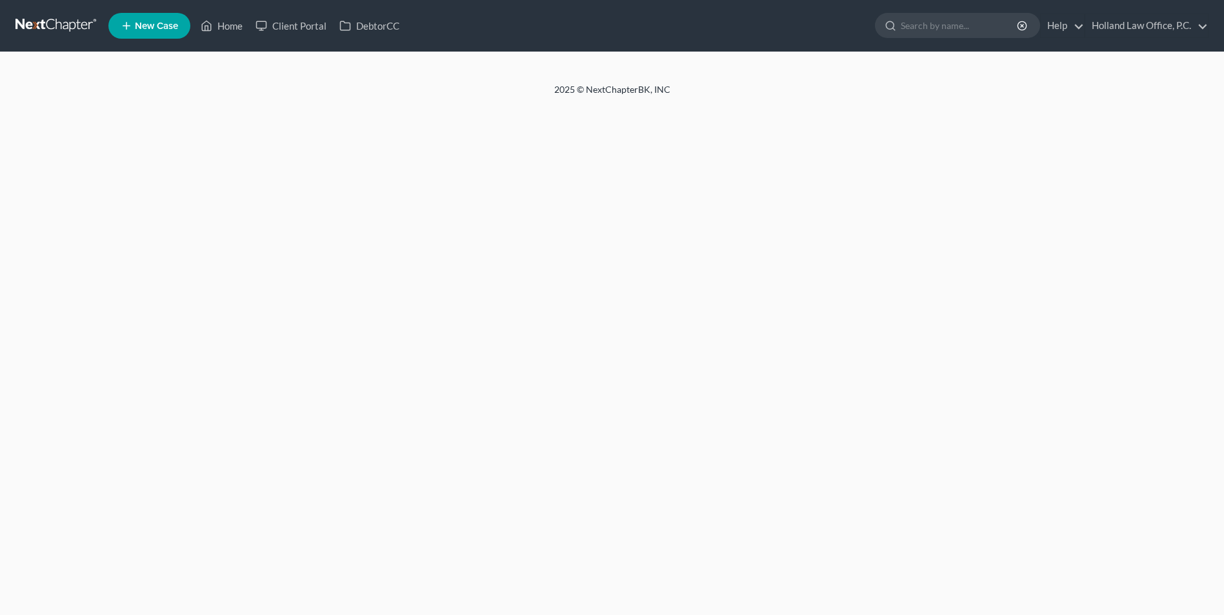
select select "5"
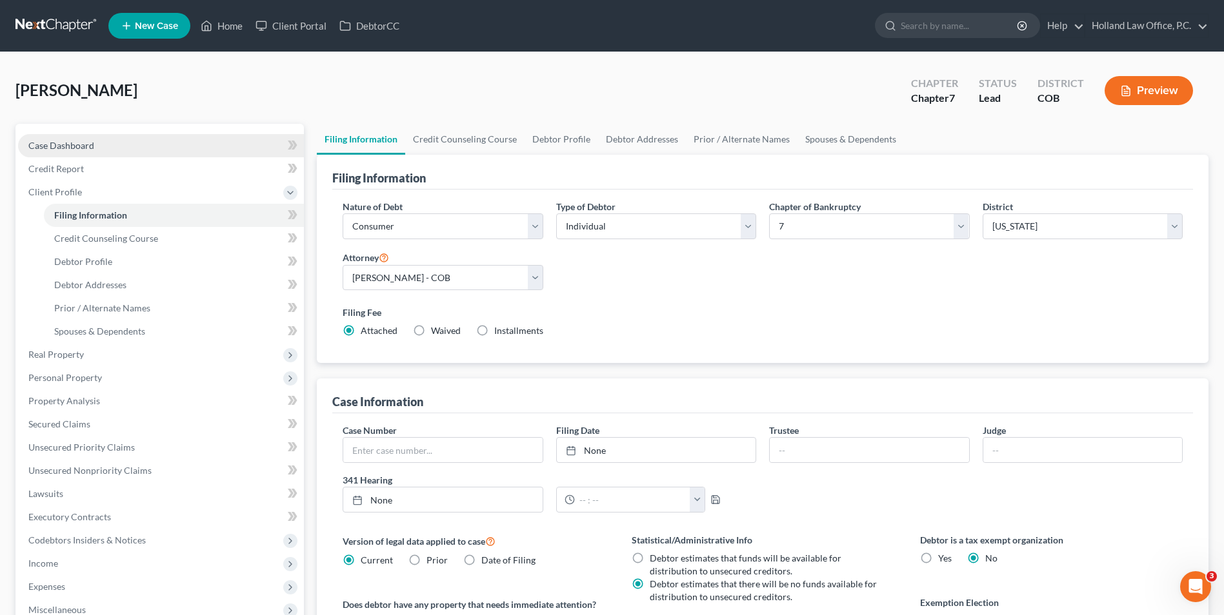
click at [152, 139] on link "Case Dashboard" at bounding box center [161, 145] width 286 height 23
